Goal: Task Accomplishment & Management: Manage account settings

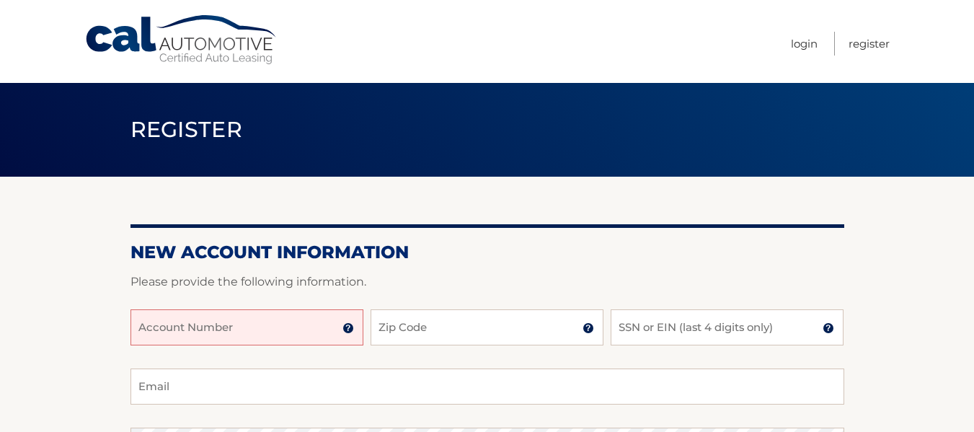
click at [136, 327] on input "Account Number" at bounding box center [246, 327] width 233 height 36
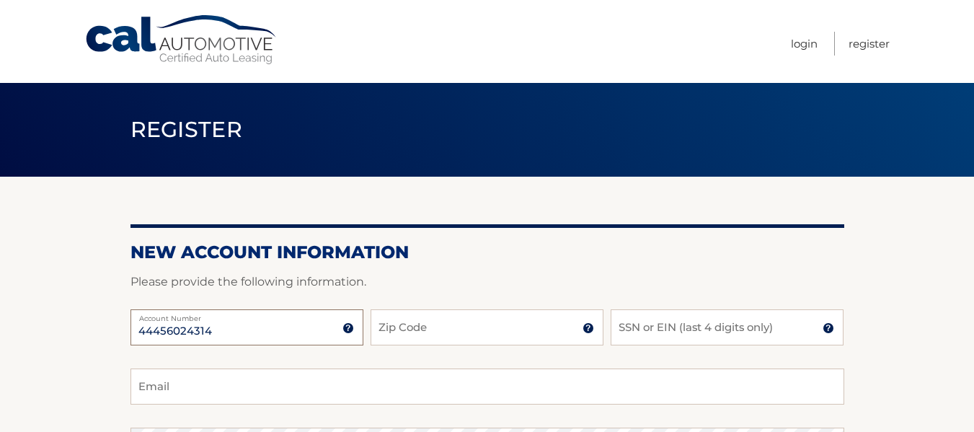
type input "44456024314"
click at [377, 328] on input "Zip Code" at bounding box center [486, 327] width 233 height 36
type input "14075"
type input "[EMAIL_ADDRESS][DOMAIN_NAME]"
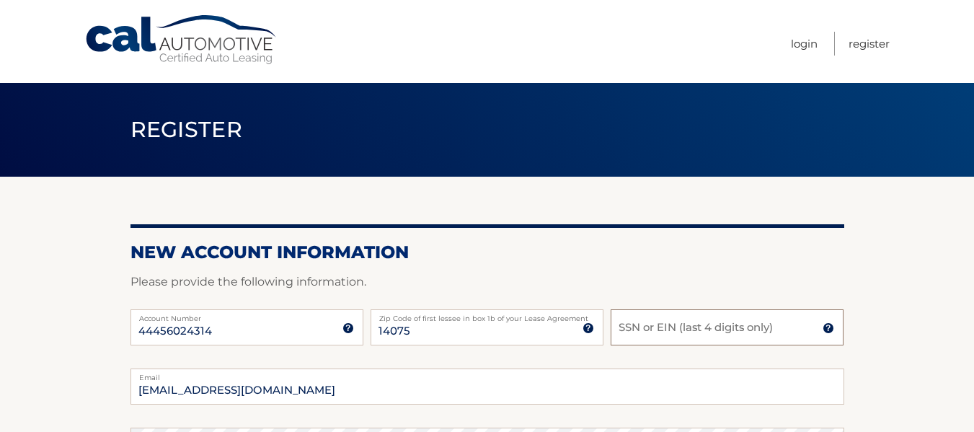
click at [619, 325] on input "SSN or EIN (last 4 digits only)" at bounding box center [726, 327] width 233 height 36
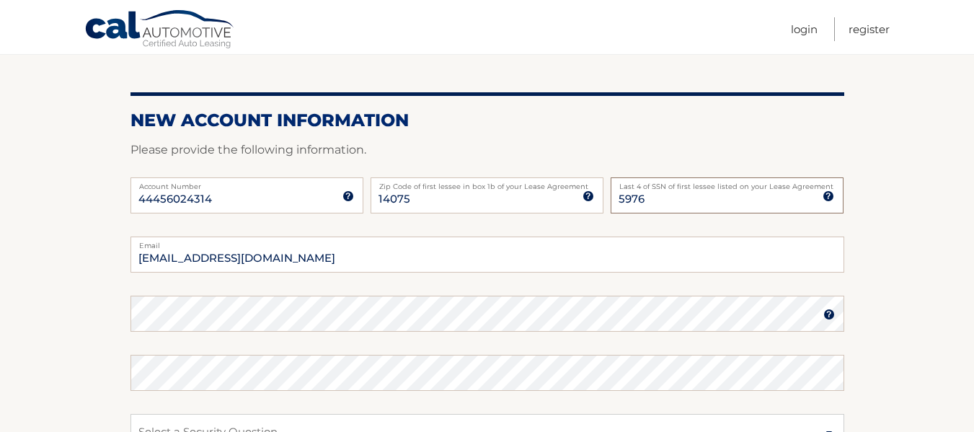
scroll to position [144, 0]
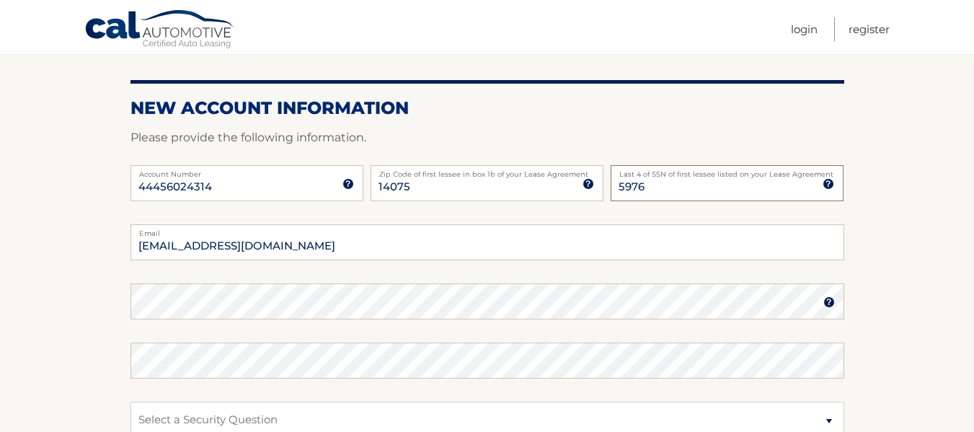
type input "5976"
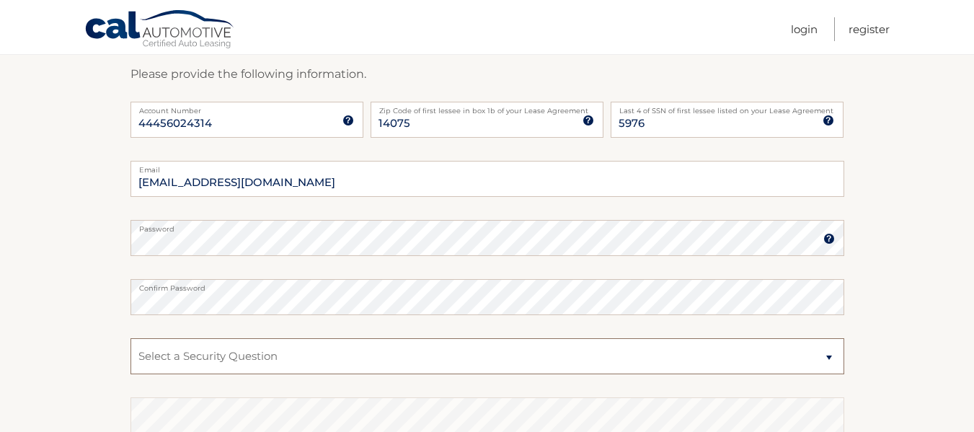
scroll to position [236, 0]
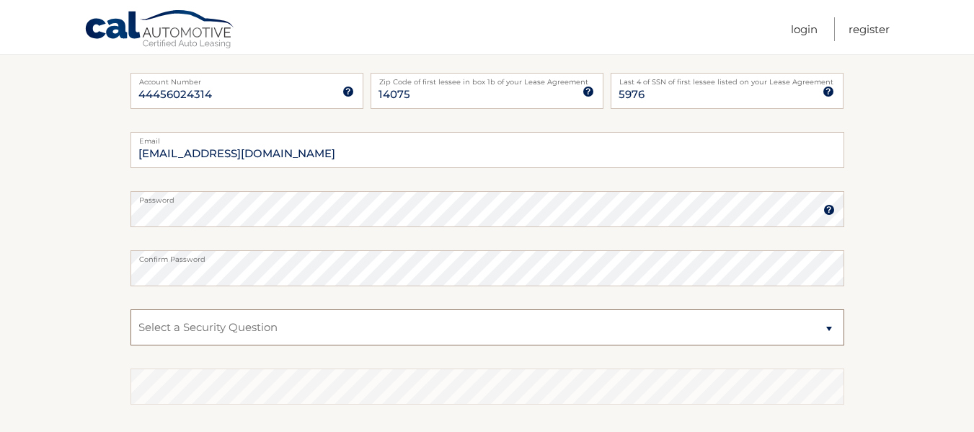
click at [830, 326] on select "Select a Security Question What was the name of your elementary school? What is…" at bounding box center [487, 327] width 714 height 36
select select "5"
click at [130, 309] on select "Select a Security Question What was the name of your elementary school? What is…" at bounding box center [487, 327] width 714 height 36
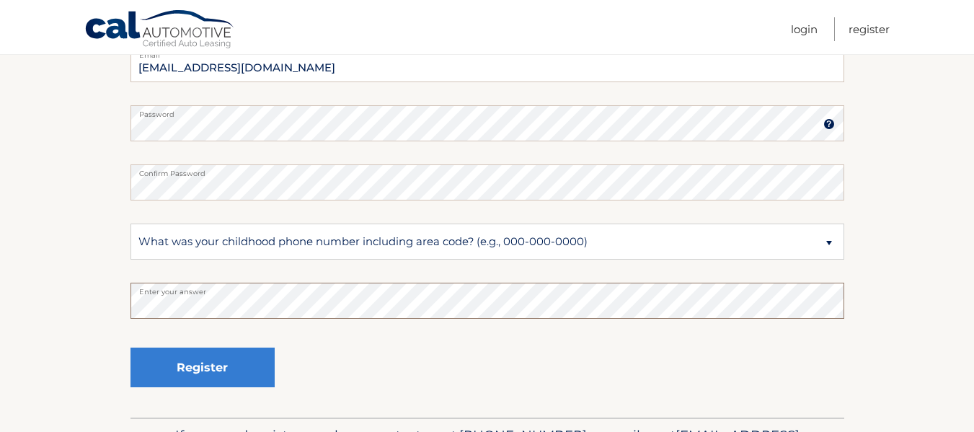
scroll to position [323, 0]
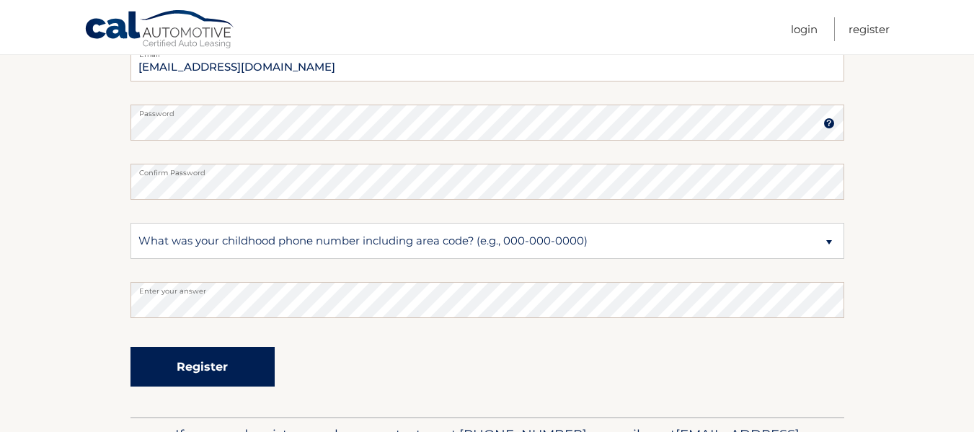
click at [208, 363] on button "Register" at bounding box center [202, 367] width 144 height 40
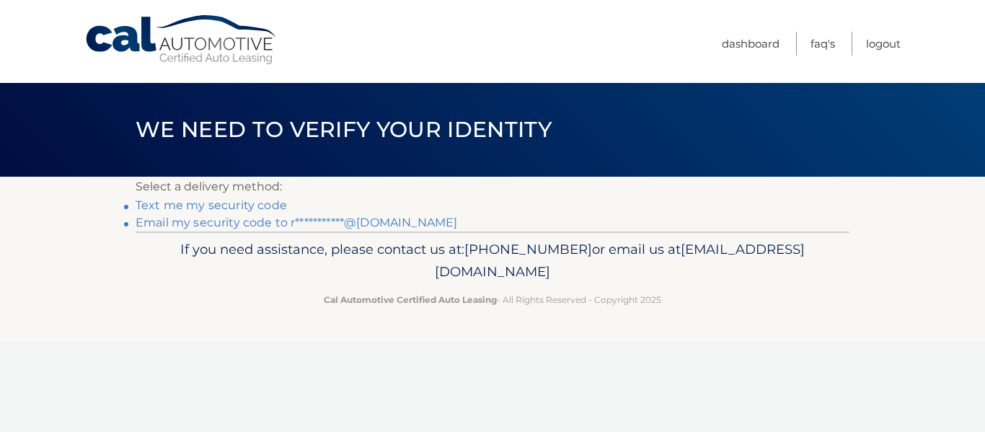
click at [161, 202] on link "Text me my security code" at bounding box center [211, 205] width 151 height 14
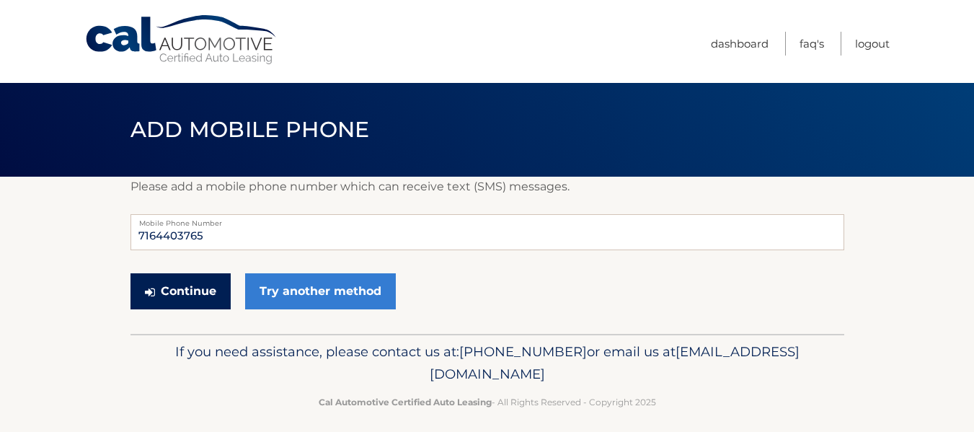
click at [168, 287] on button "Continue" at bounding box center [180, 291] width 100 height 36
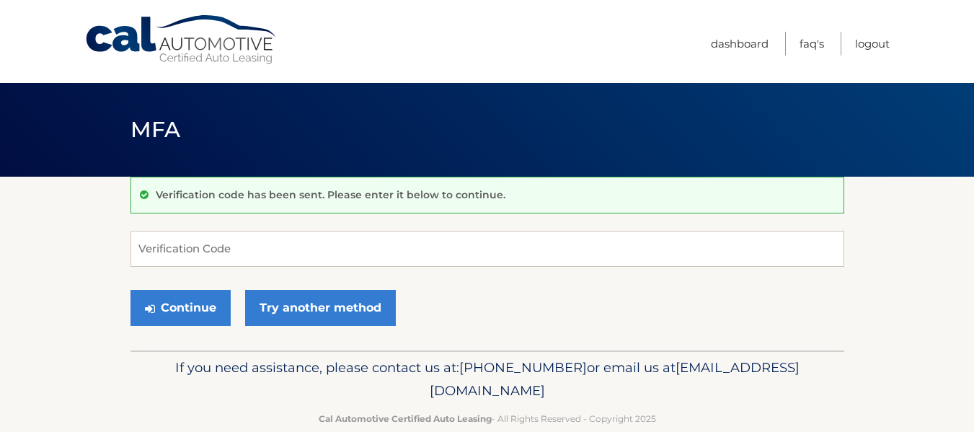
click at [168, 287] on div "Continue Try another method" at bounding box center [487, 308] width 714 height 49
click at [136, 248] on input "Verification Code" at bounding box center [487, 249] width 714 height 36
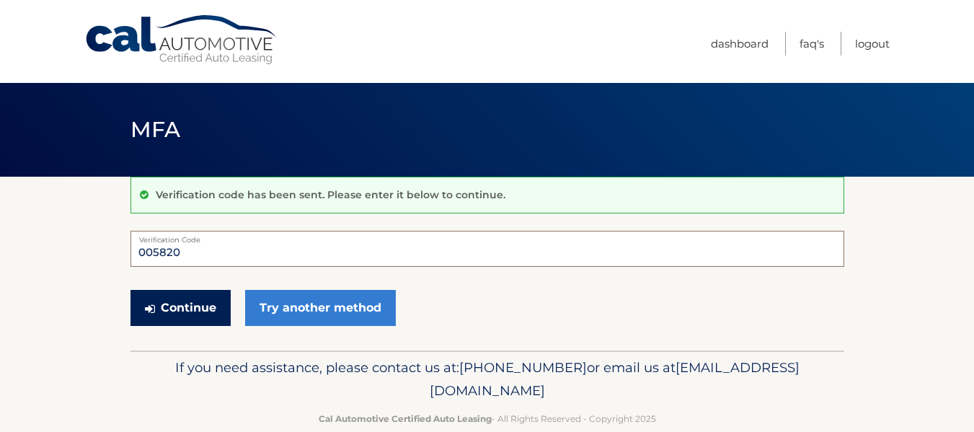
type input "005820"
click at [172, 306] on button "Continue" at bounding box center [180, 308] width 100 height 36
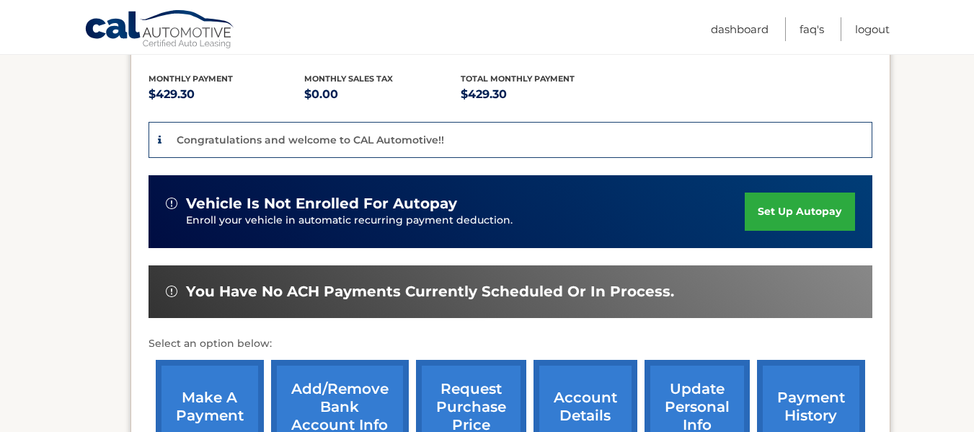
scroll to position [317, 0]
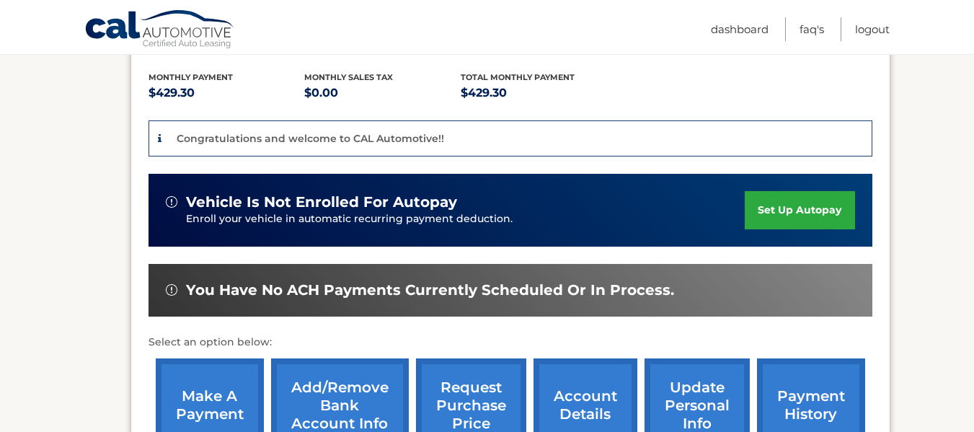
click at [205, 388] on link "make a payment" at bounding box center [210, 405] width 108 height 94
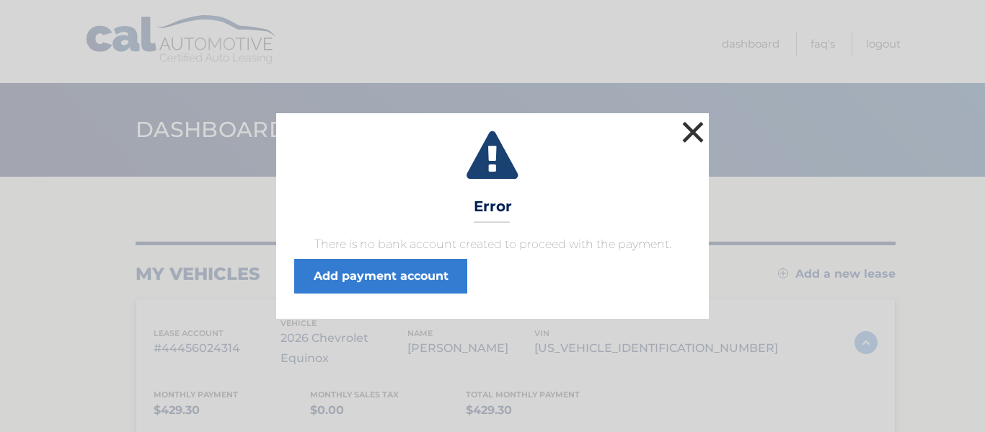
click at [693, 130] on button "×" at bounding box center [692, 131] width 29 height 29
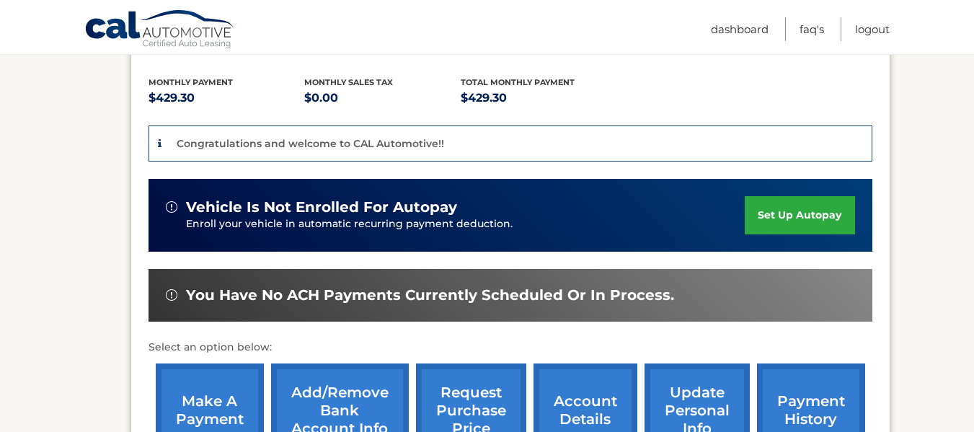
scroll to position [317, 0]
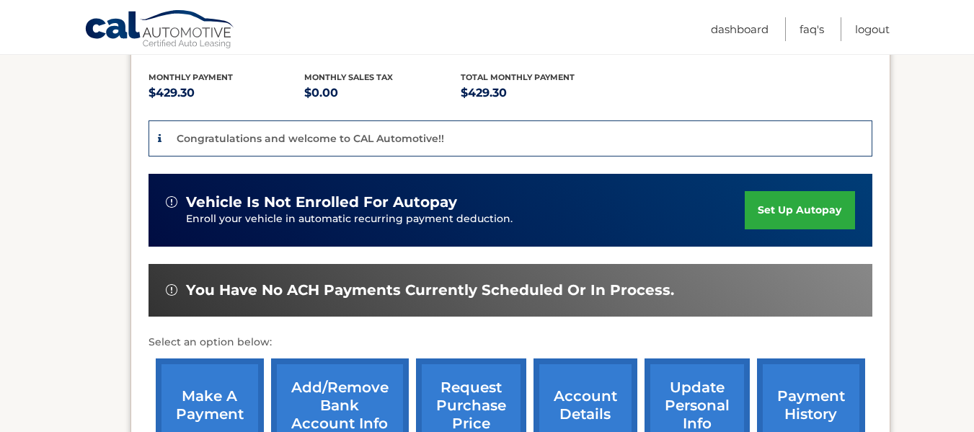
click at [340, 375] on link "Add/Remove bank account info" at bounding box center [340, 405] width 138 height 94
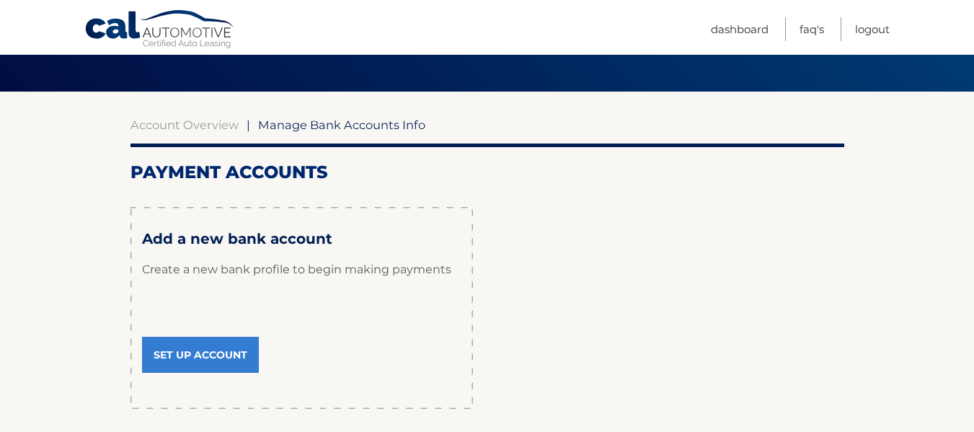
scroll to position [86, 0]
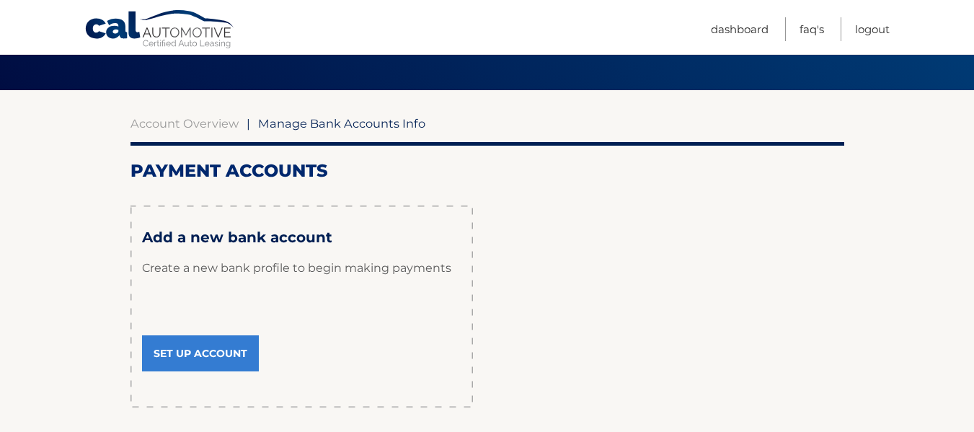
click at [190, 351] on link "Set Up Account" at bounding box center [200, 353] width 117 height 36
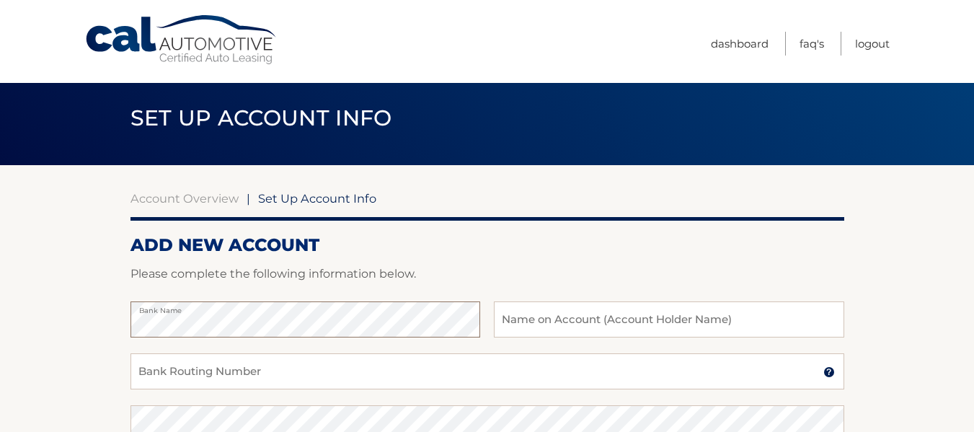
scroll to position [27, 0]
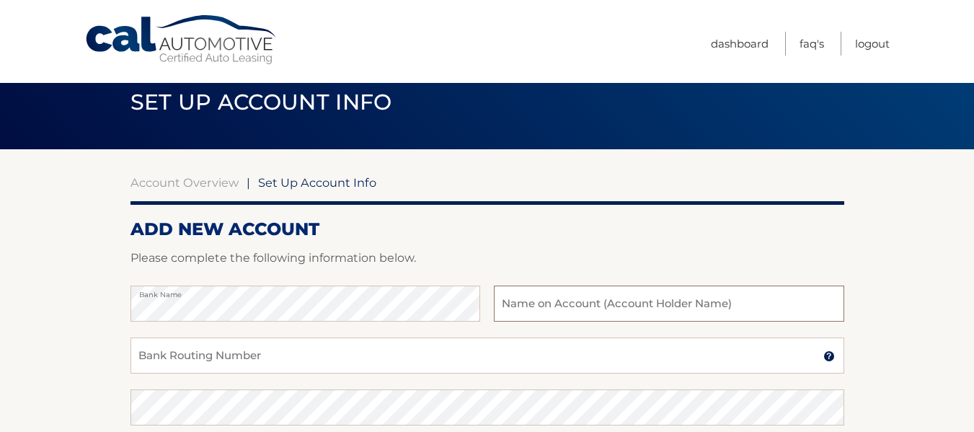
click at [502, 303] on input "text" at bounding box center [669, 303] width 350 height 36
type input "[PERSON_NAME]"
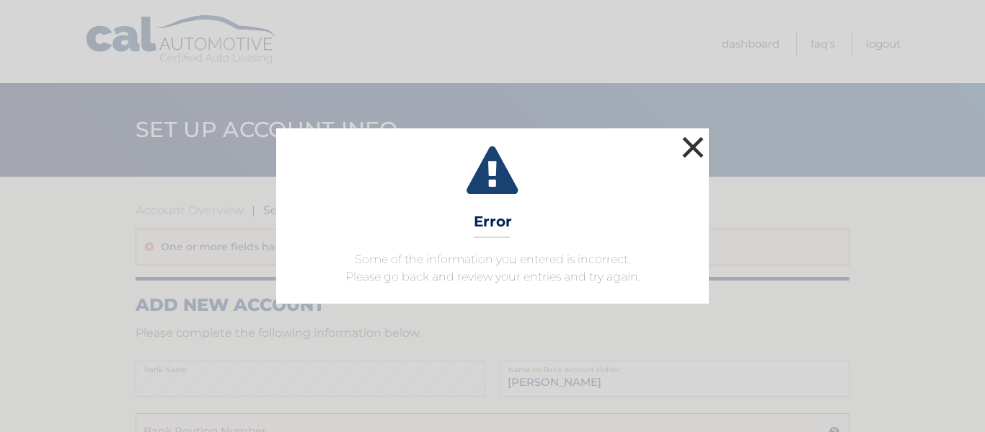
click at [691, 139] on button "×" at bounding box center [692, 147] width 29 height 29
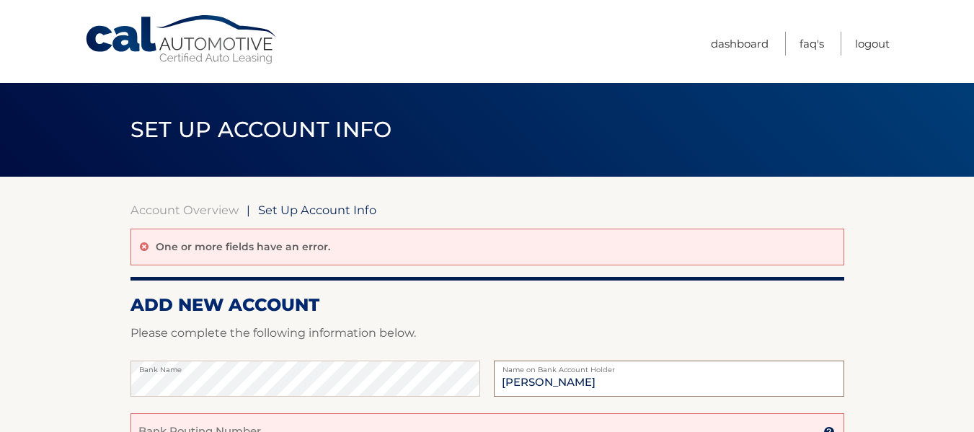
click at [563, 379] on input "Joyce A MArzullo" at bounding box center [669, 378] width 350 height 36
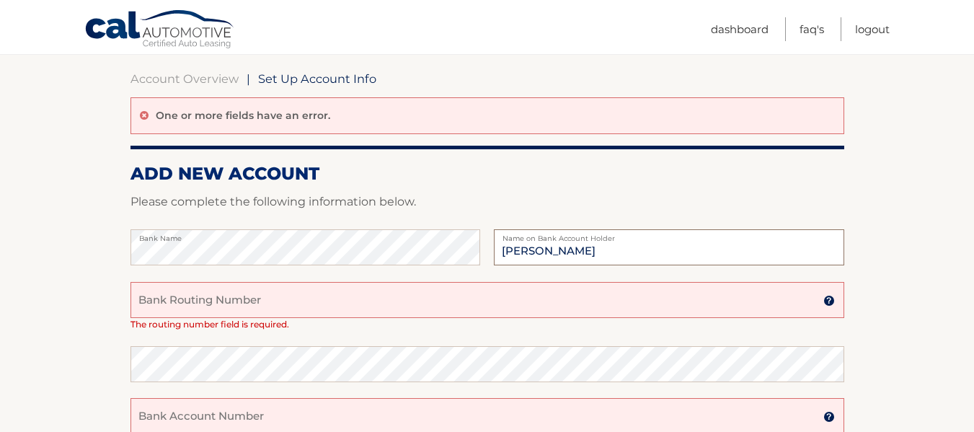
scroll to position [144, 0]
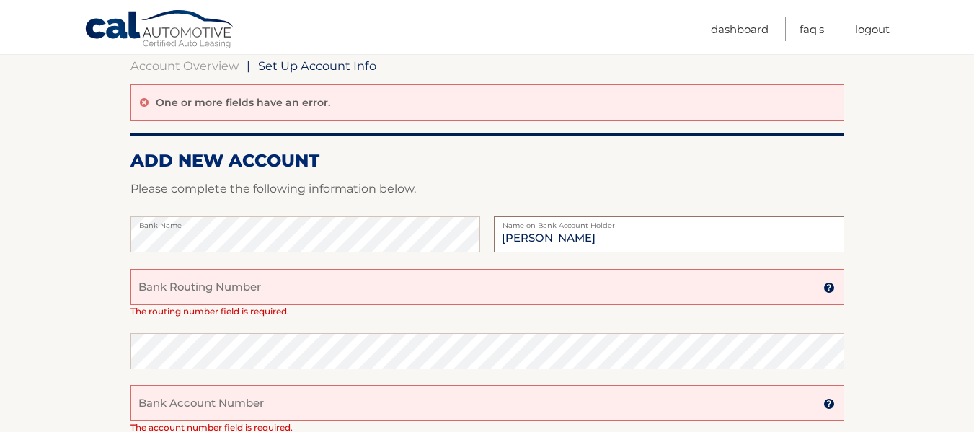
type input "Joyce A Marzullo"
click at [142, 286] on input "Bank Routing Number" at bounding box center [487, 287] width 714 height 36
type input "243374218"
click at [141, 398] on input "Bank Account Number" at bounding box center [487, 403] width 714 height 36
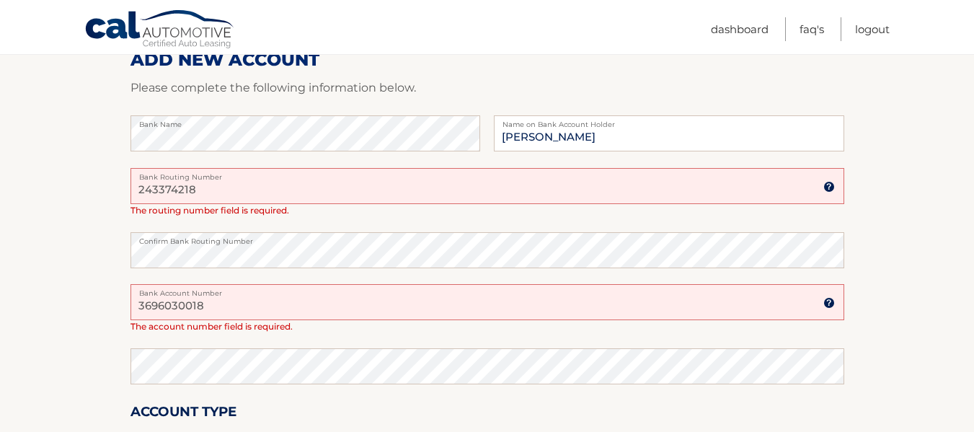
scroll to position [259, 0]
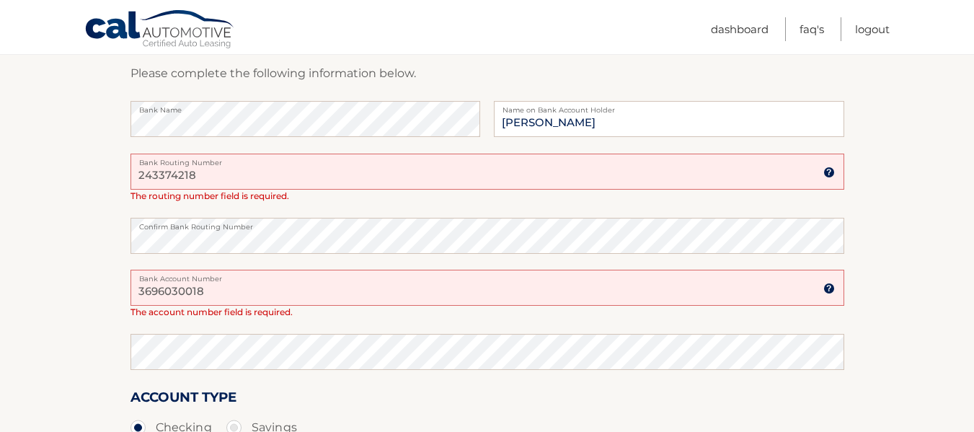
type input "3696030018"
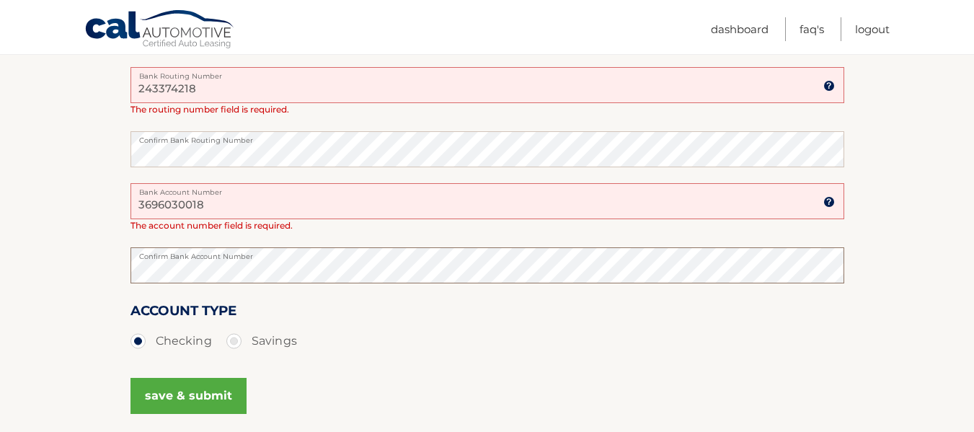
scroll to position [375, 0]
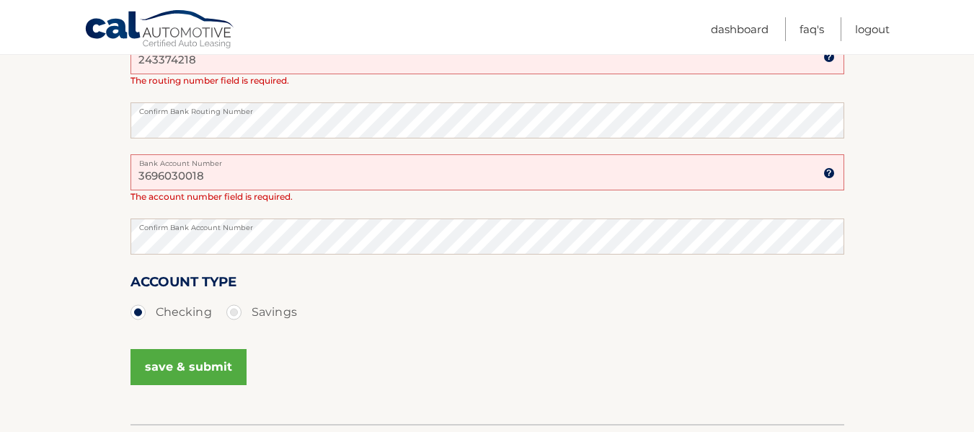
click at [179, 360] on button "save & submit" at bounding box center [188, 367] width 116 height 36
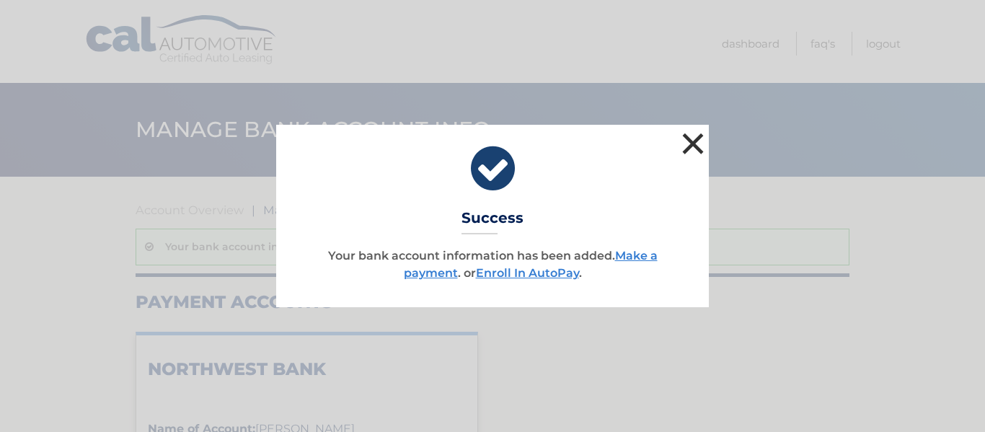
click at [687, 141] on button "×" at bounding box center [692, 143] width 29 height 29
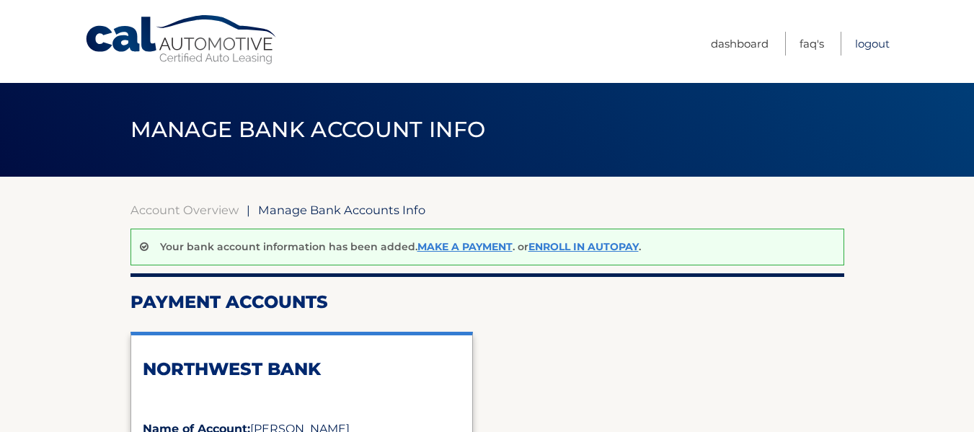
click at [872, 43] on link "Logout" at bounding box center [872, 44] width 35 height 24
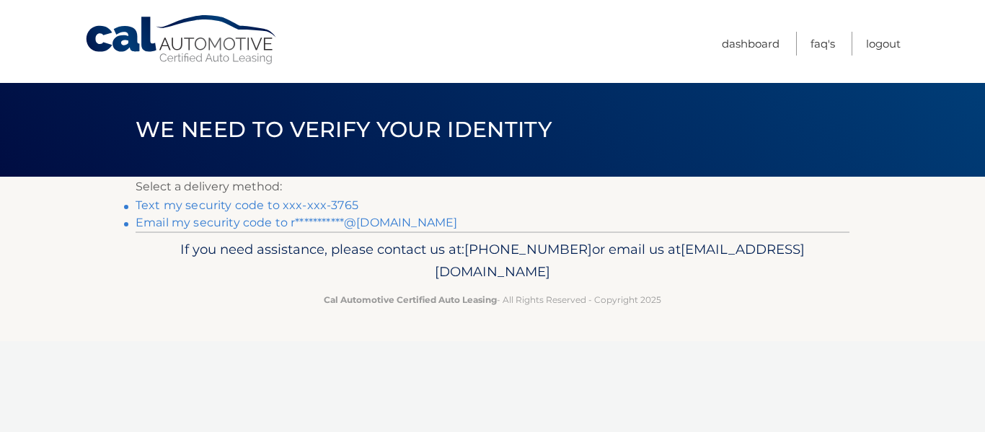
click at [225, 205] on link "Text my security code to xxx-xxx-3765" at bounding box center [247, 205] width 223 height 14
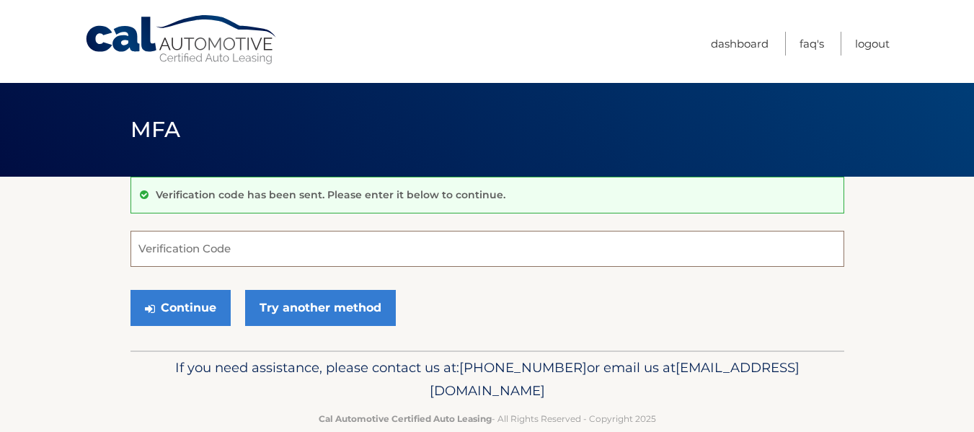
click at [138, 248] on input "Verification Code" at bounding box center [487, 249] width 714 height 36
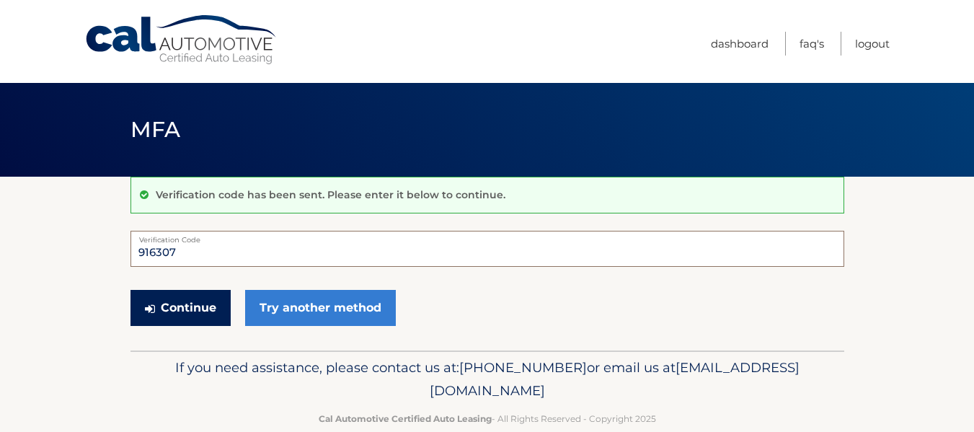
type input "916307"
click at [176, 312] on button "Continue" at bounding box center [180, 308] width 100 height 36
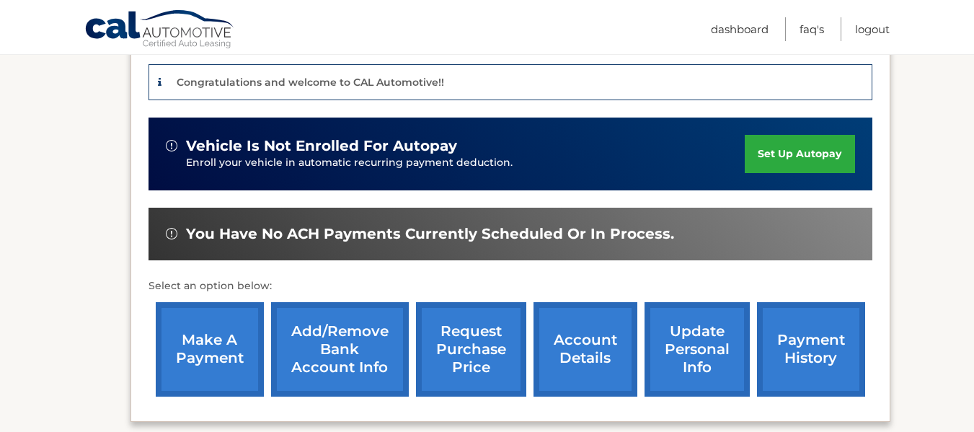
scroll to position [375, 0]
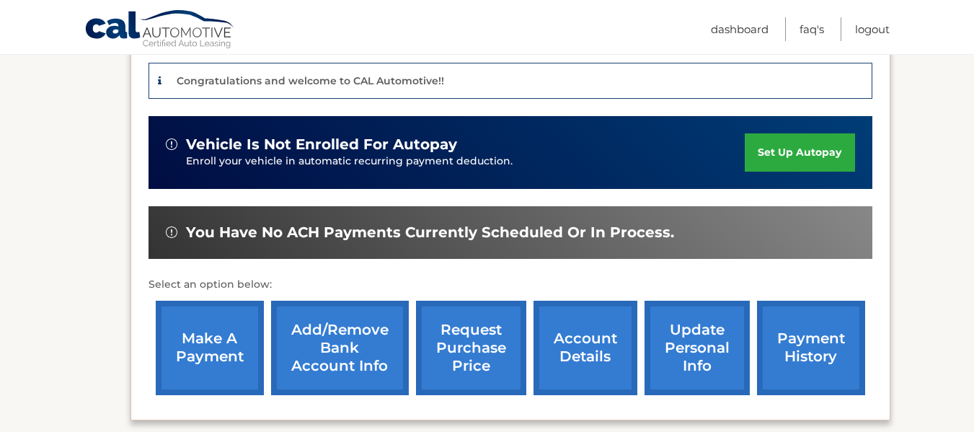
click at [561, 329] on link "account details" at bounding box center [585, 348] width 104 height 94
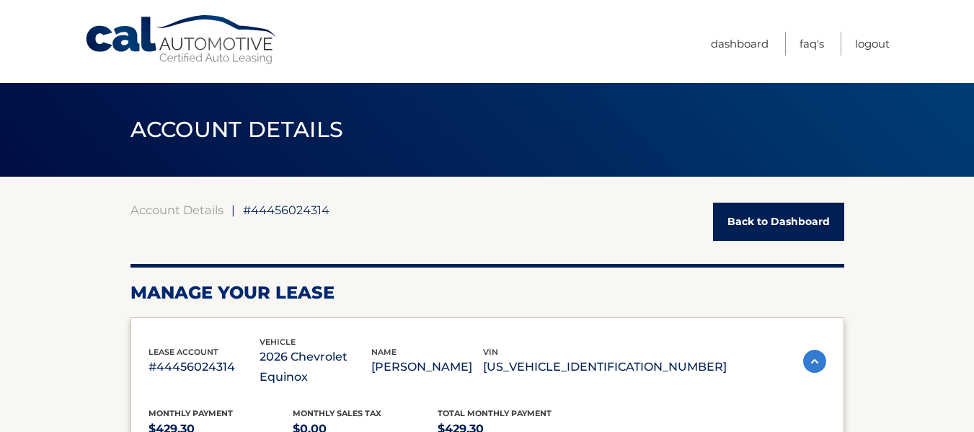
click at [622, 407] on div "Monthly Payment $429.30 Monthly sales Tax $0.00 Total Monthly Payment $429.30" at bounding box center [437, 423] width 578 height 32
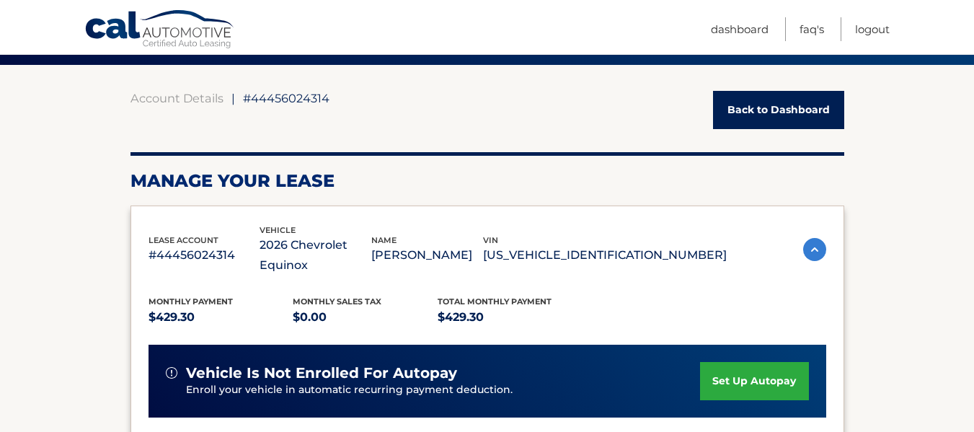
scroll to position [115, 0]
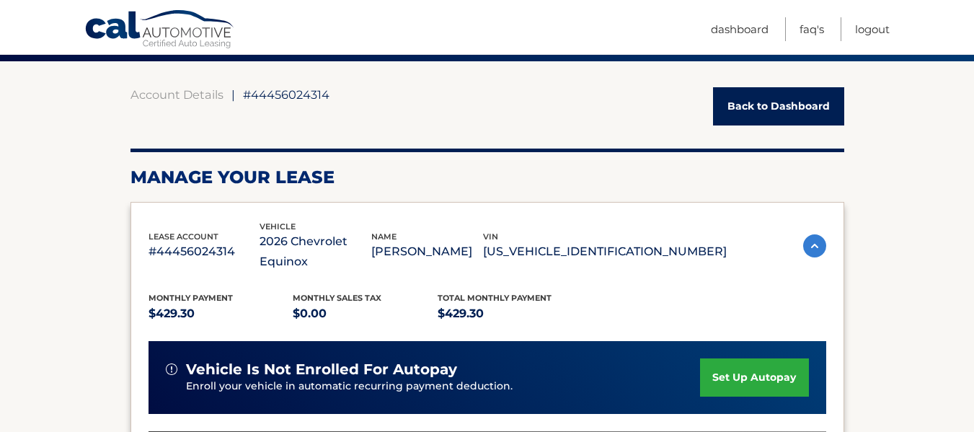
click at [777, 106] on link "Back to Dashboard" at bounding box center [778, 106] width 131 height 38
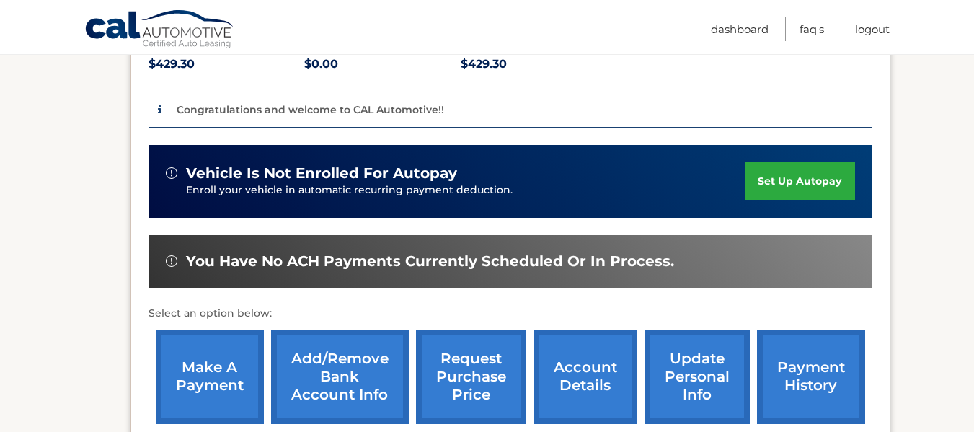
scroll to position [375, 0]
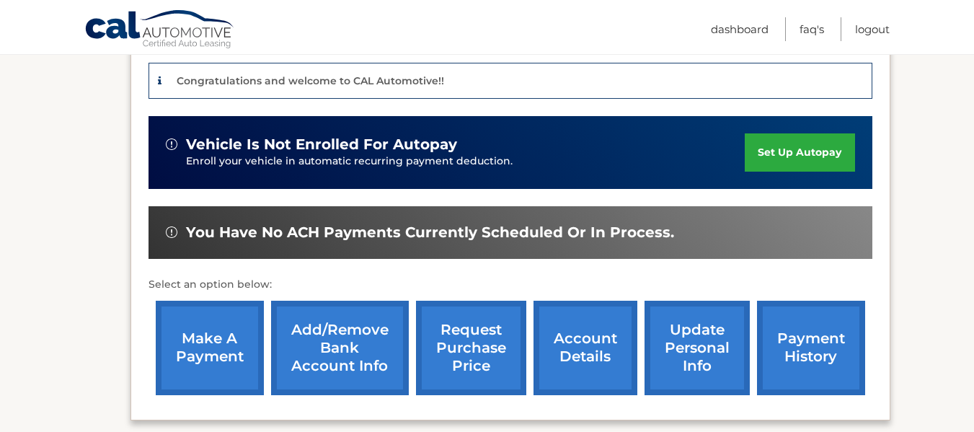
click at [696, 312] on link "update personal info" at bounding box center [696, 348] width 105 height 94
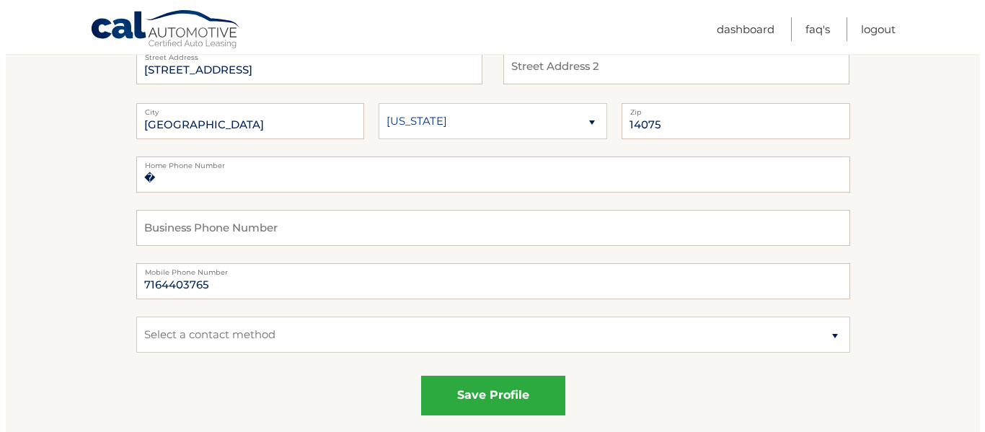
scroll to position [231, 0]
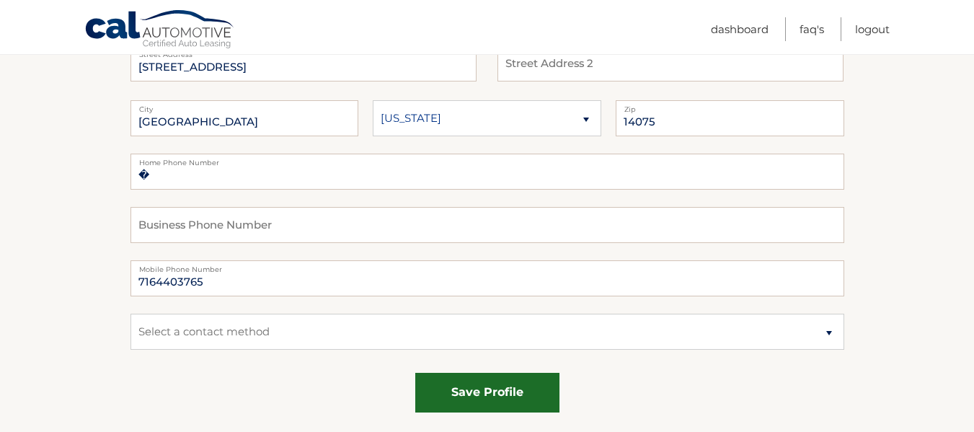
click at [474, 389] on button "save profile" at bounding box center [487, 393] width 144 height 40
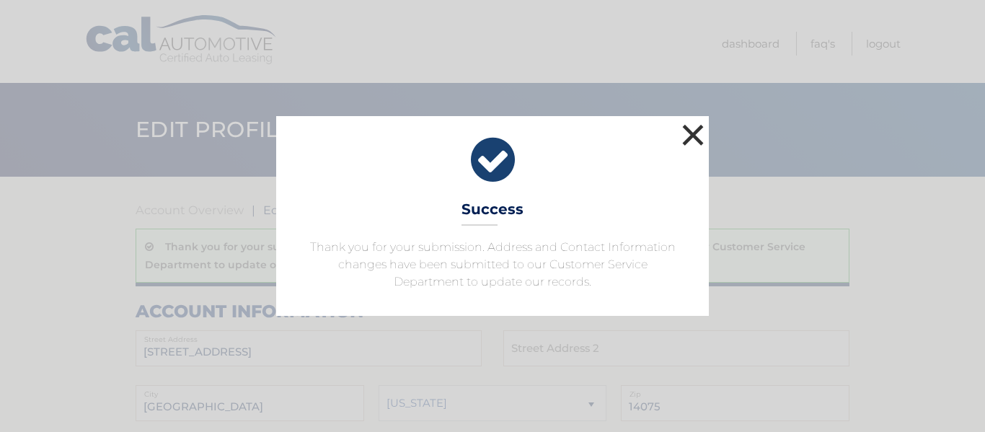
click at [693, 133] on button "×" at bounding box center [692, 134] width 29 height 29
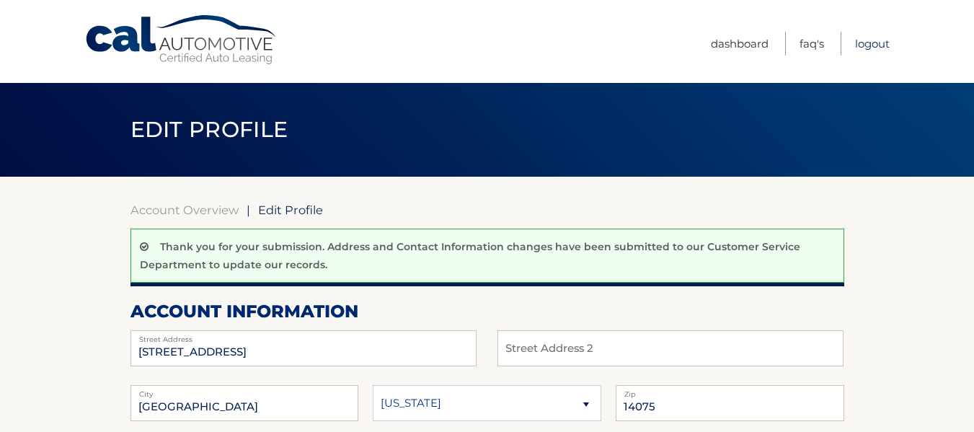
click at [865, 41] on link "Logout" at bounding box center [872, 44] width 35 height 24
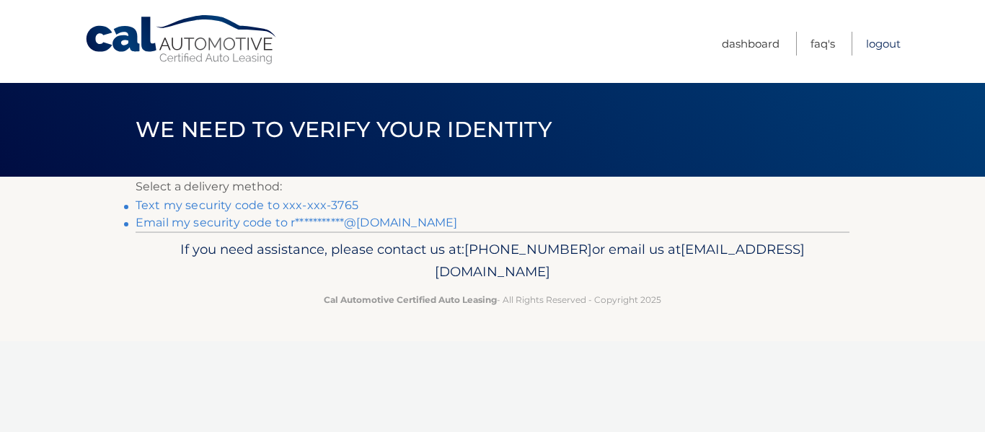
click at [879, 43] on link "Logout" at bounding box center [883, 44] width 35 height 24
click at [277, 208] on link "Text my security code to xxx-xxx-3765" at bounding box center [247, 205] width 223 height 14
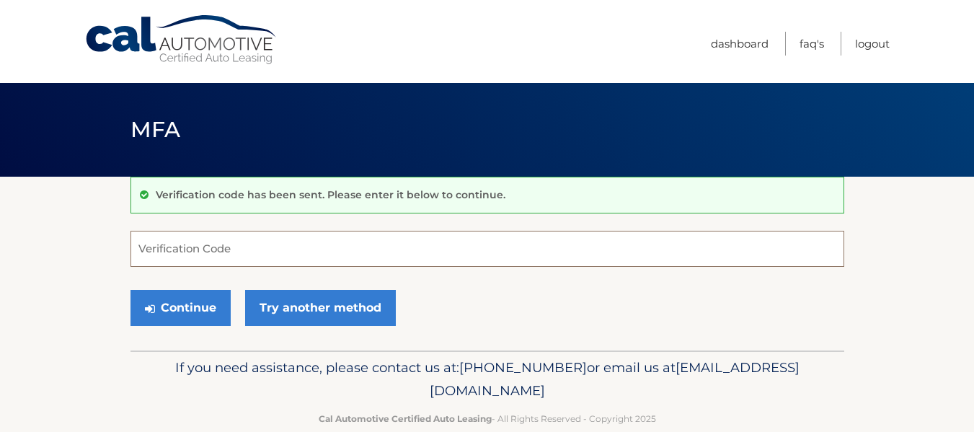
click at [137, 248] on input "Verification Code" at bounding box center [487, 249] width 714 height 36
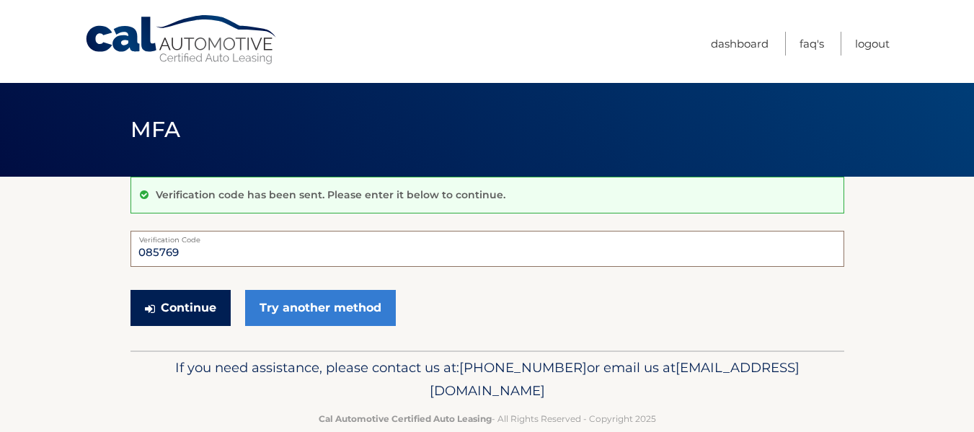
type input "085769"
click at [164, 305] on button "Continue" at bounding box center [180, 308] width 100 height 36
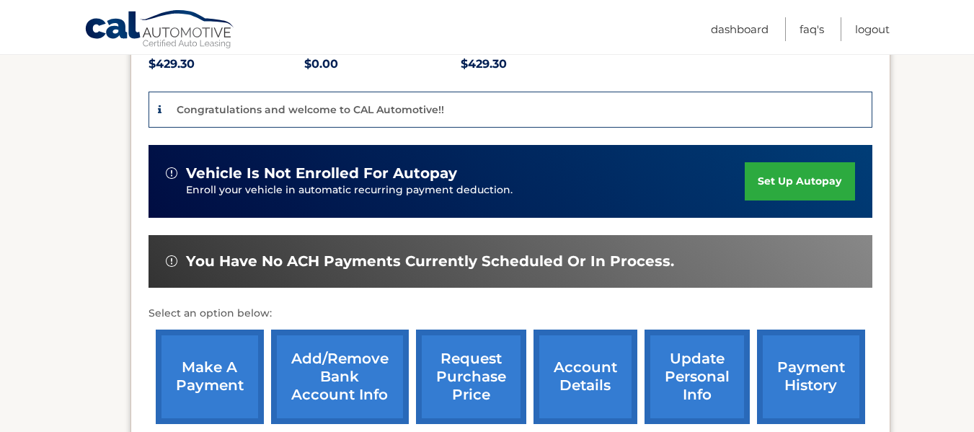
scroll to position [394, 0]
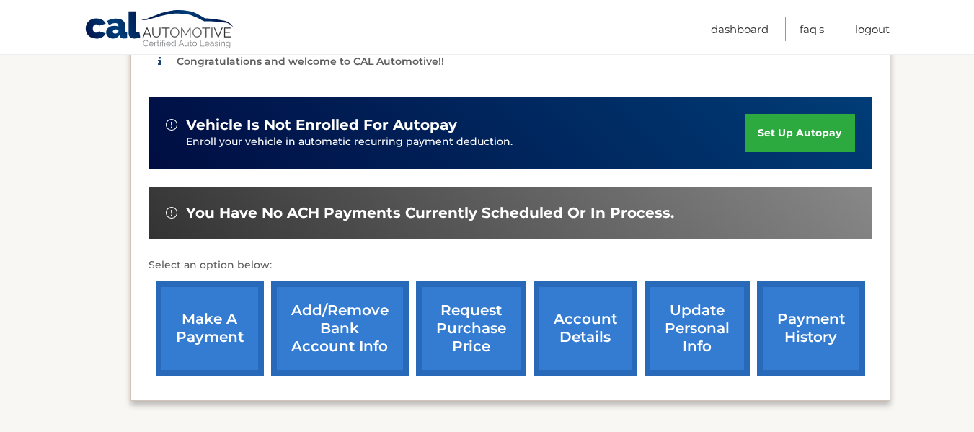
click at [817, 303] on link "payment history" at bounding box center [811, 328] width 108 height 94
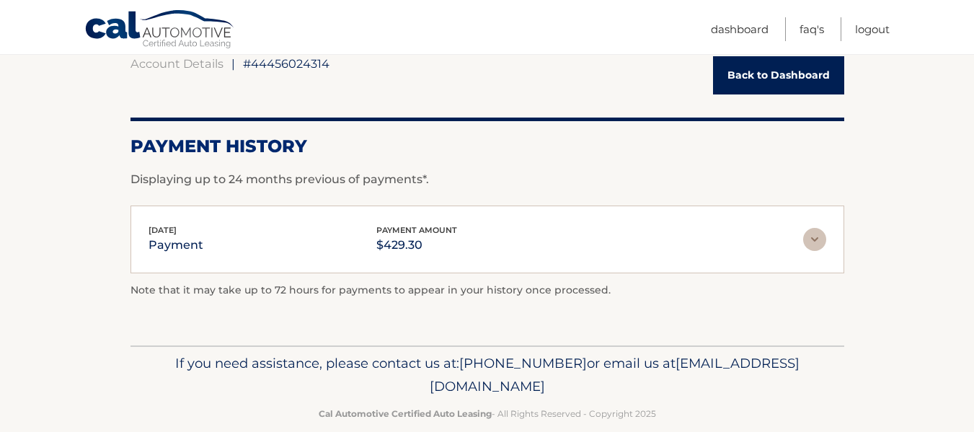
scroll to position [169, 0]
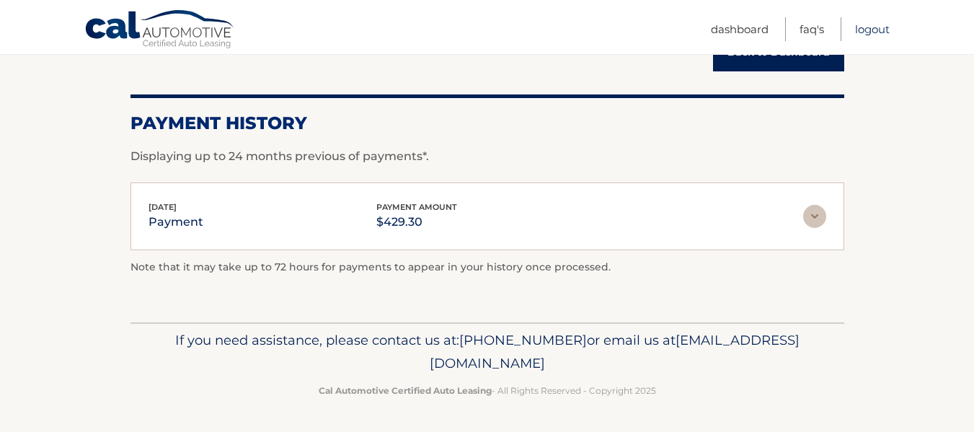
click at [869, 26] on link "Logout" at bounding box center [872, 29] width 35 height 24
